Goal: Information Seeking & Learning: Learn about a topic

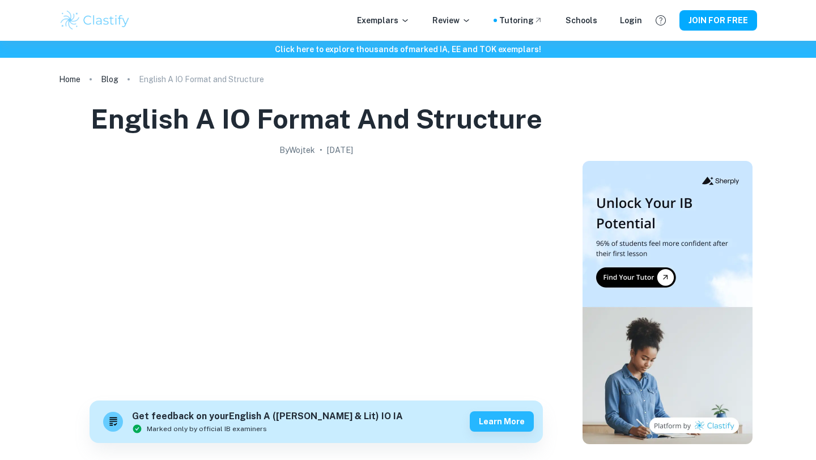
scroll to position [583, 0]
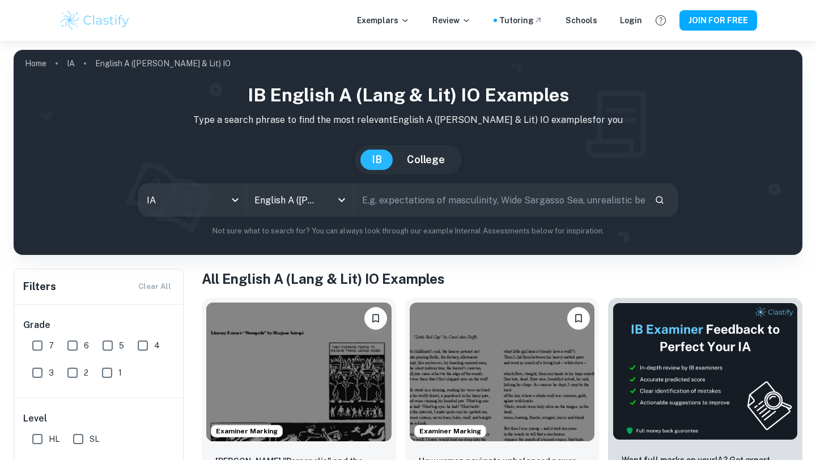
scroll to position [199, 0]
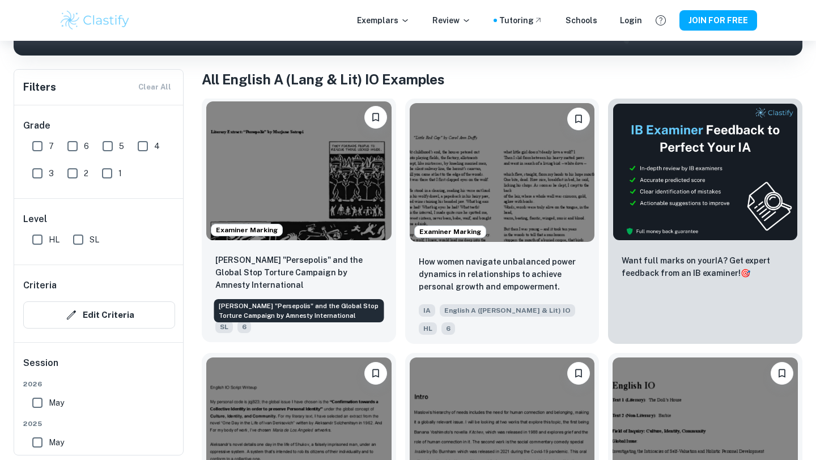
click at [310, 270] on p "[PERSON_NAME] "Persepolis" and the Global Stop Torture Campaign by Amnesty Inte…" at bounding box center [298, 272] width 167 height 37
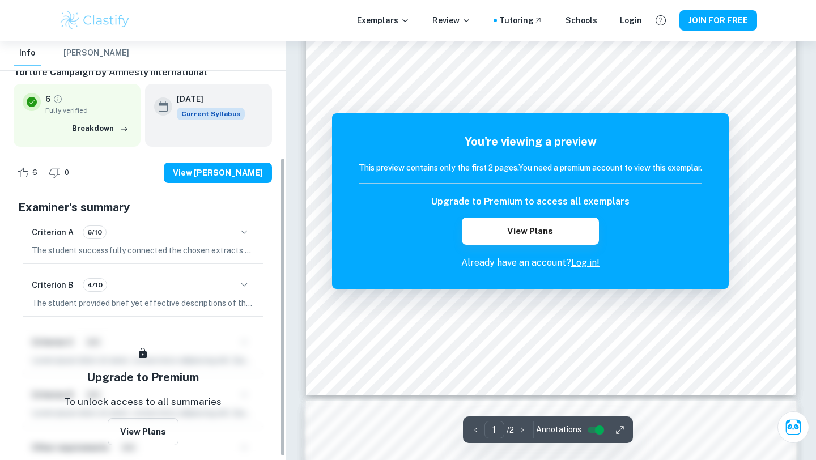
scroll to position [164, 0]
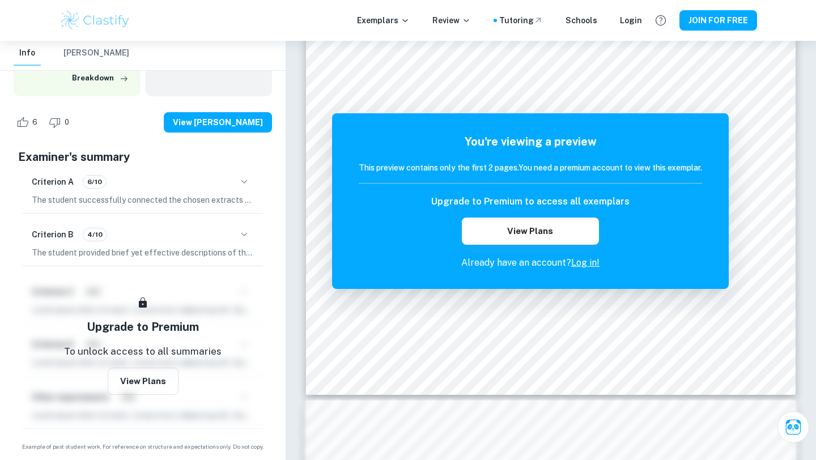
click at [179, 199] on p "The student successfully connected the chosen extracts to the global issue of a…" at bounding box center [143, 200] width 222 height 12
click at [249, 184] on icon "button" at bounding box center [244, 182] width 14 height 14
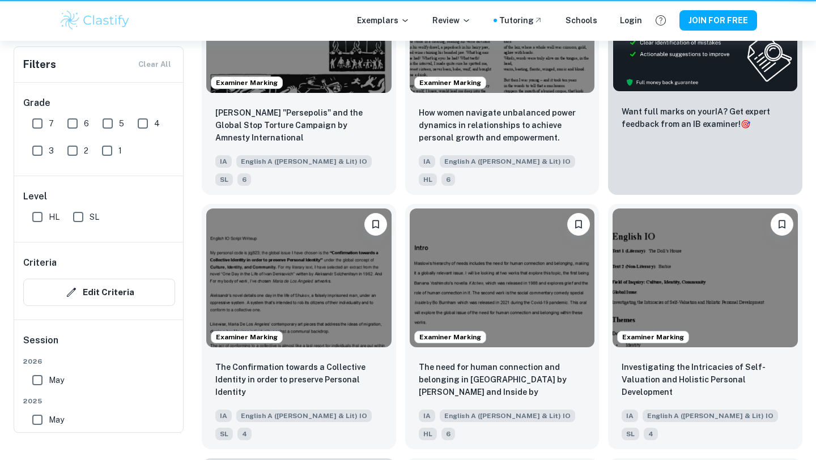
scroll to position [199, 0]
